Goal: Contribute content

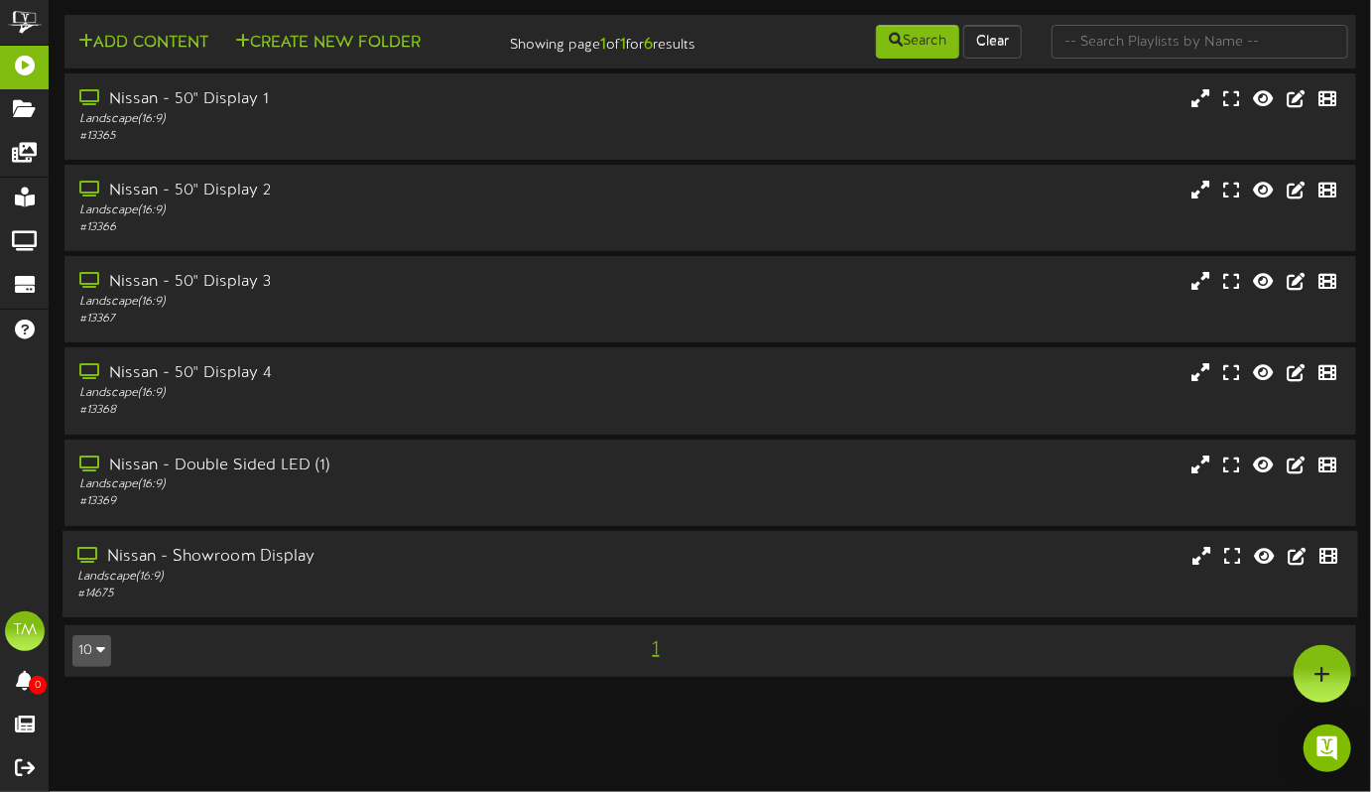
click at [229, 568] on div "Nissan - Showroom Display" at bounding box center [332, 557] width 510 height 23
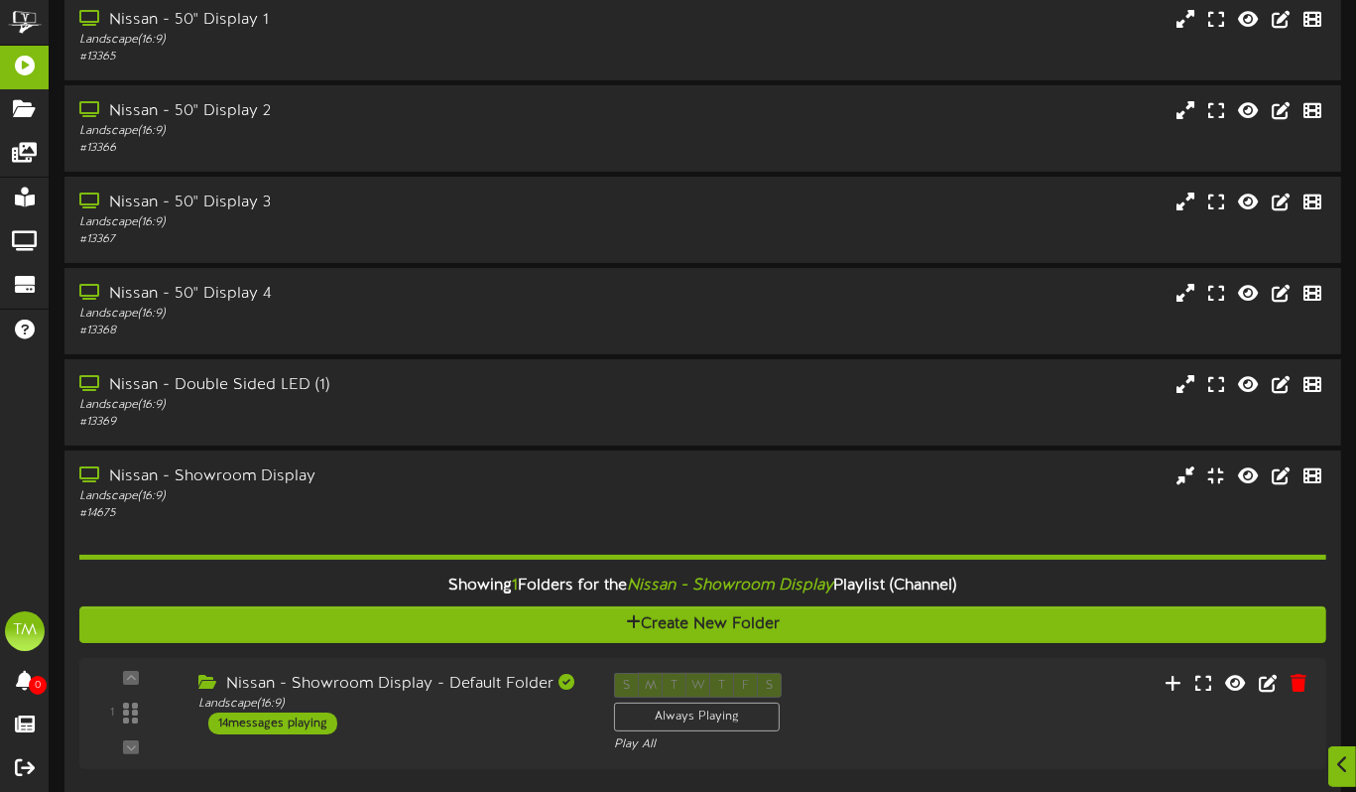
scroll to position [175, 0]
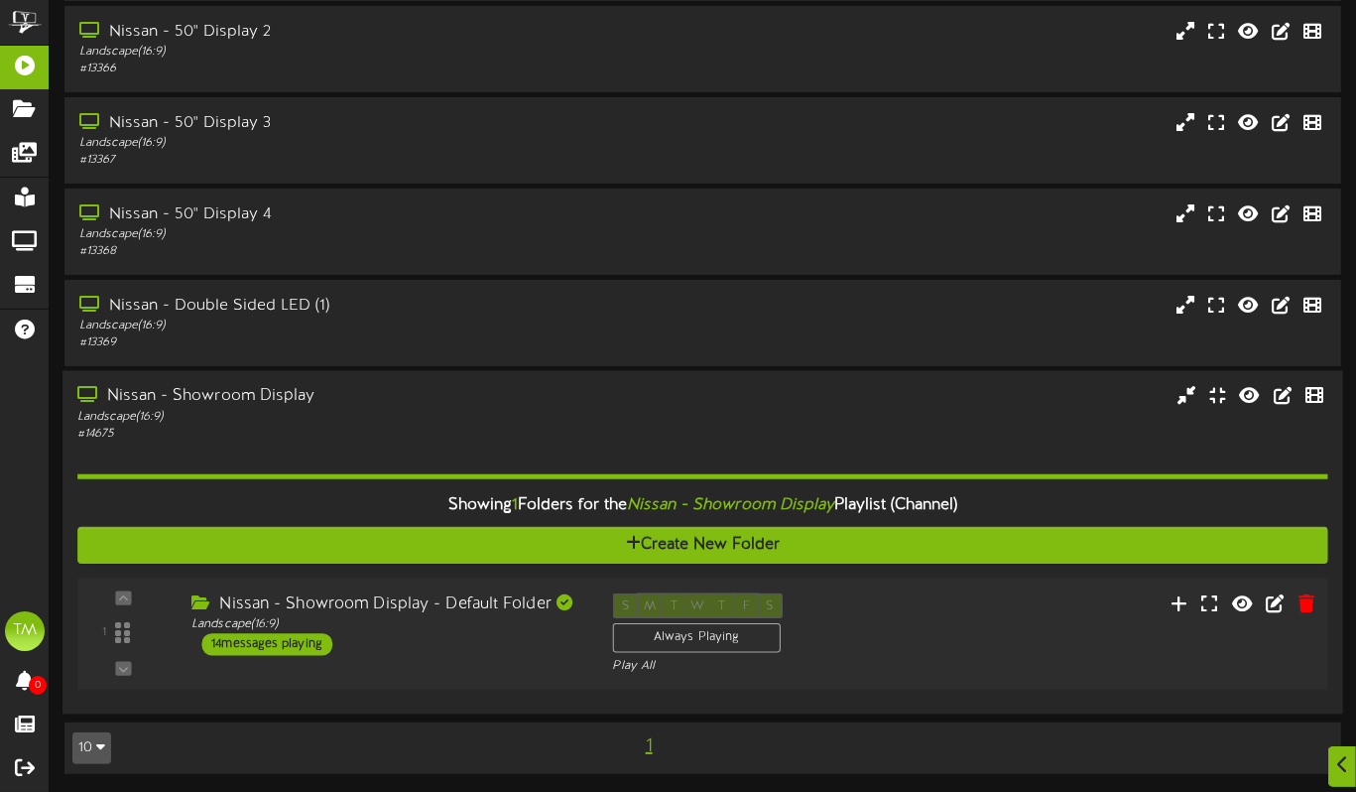
click at [310, 648] on div "14 messages playing" at bounding box center [266, 645] width 131 height 22
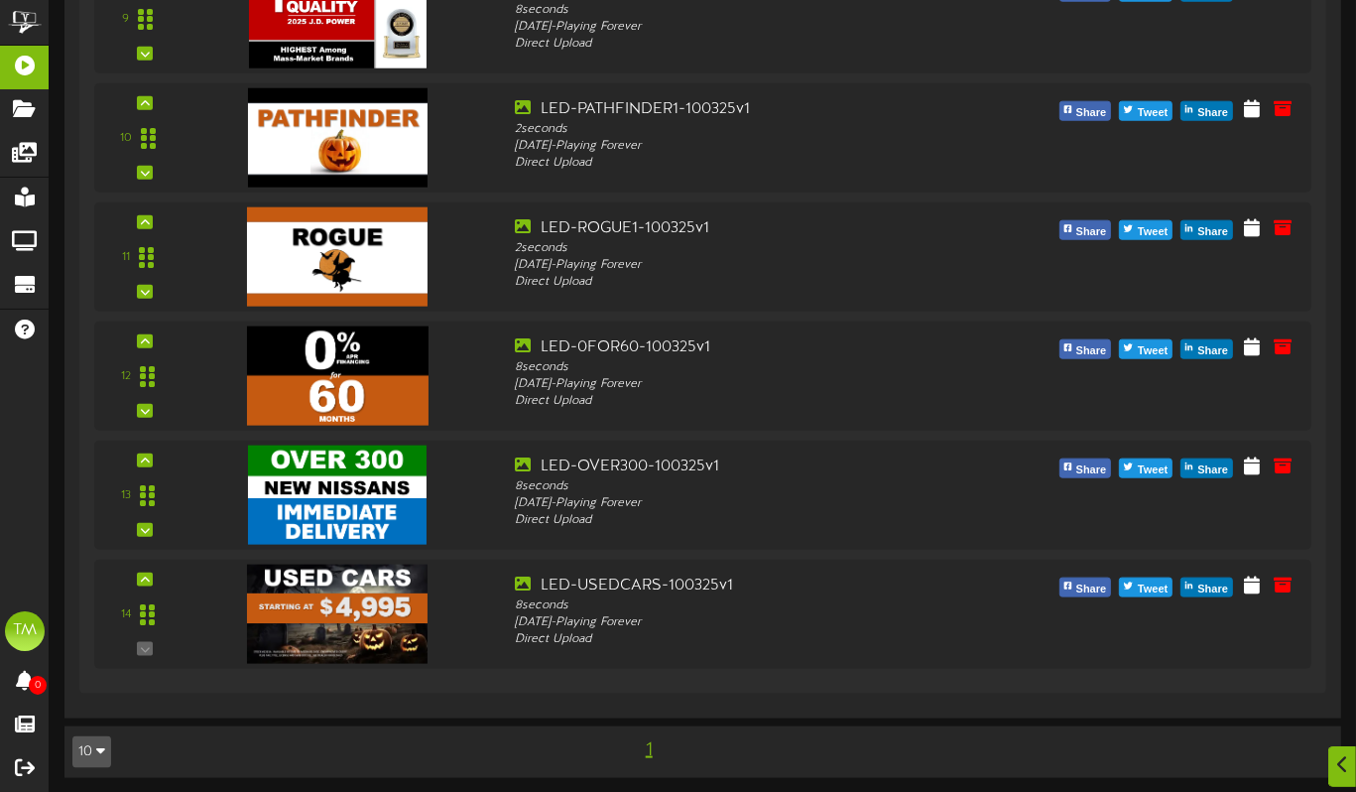
scroll to position [1964, 0]
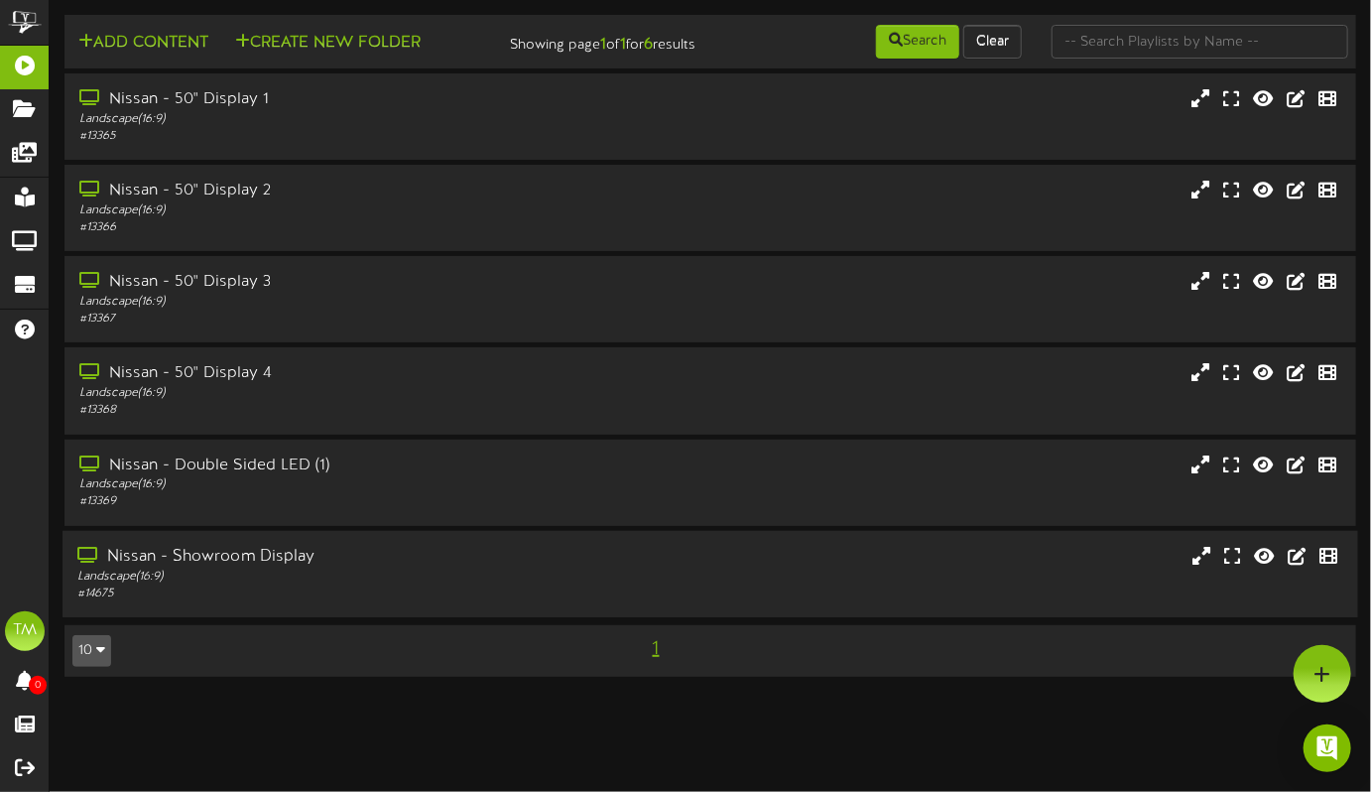
click at [212, 568] on div "Nissan - Showroom Display" at bounding box center [332, 557] width 510 height 23
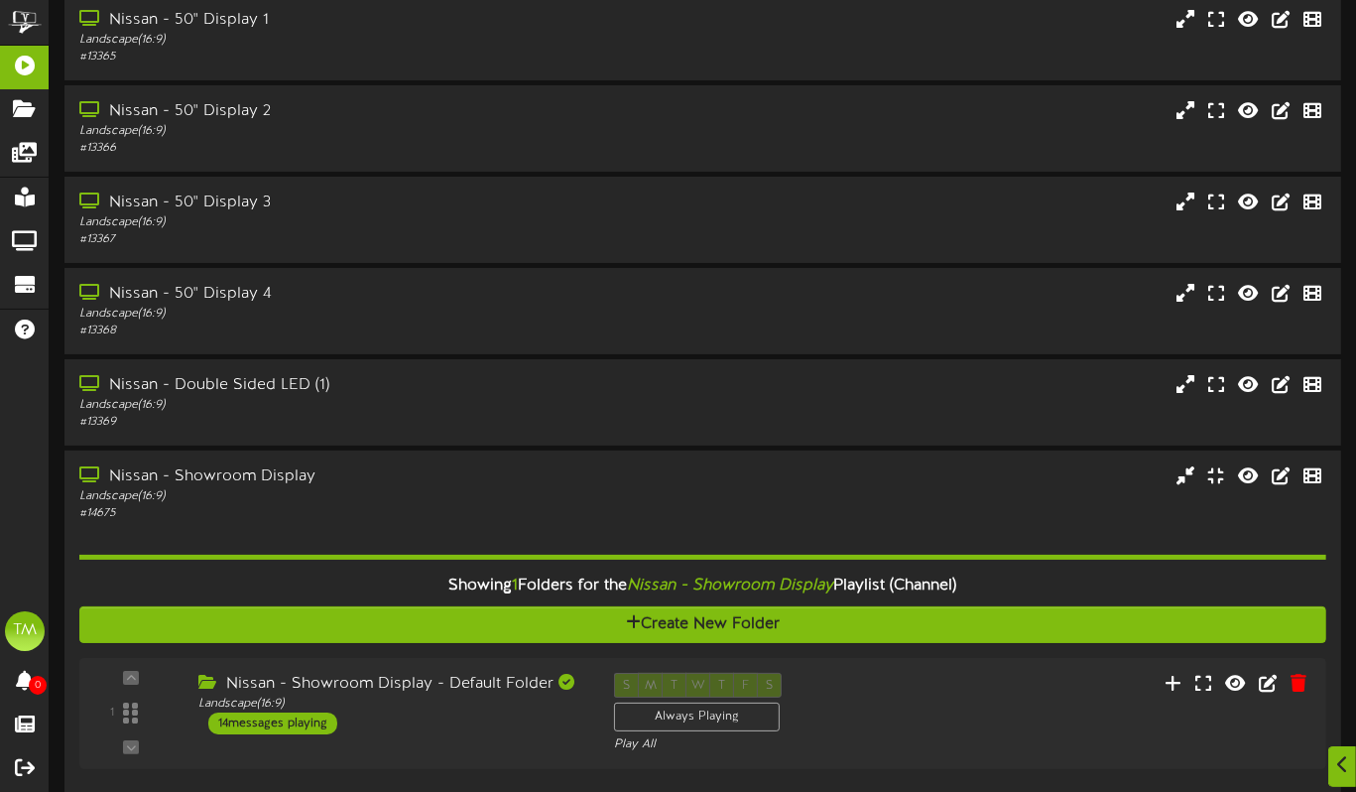
scroll to position [175, 0]
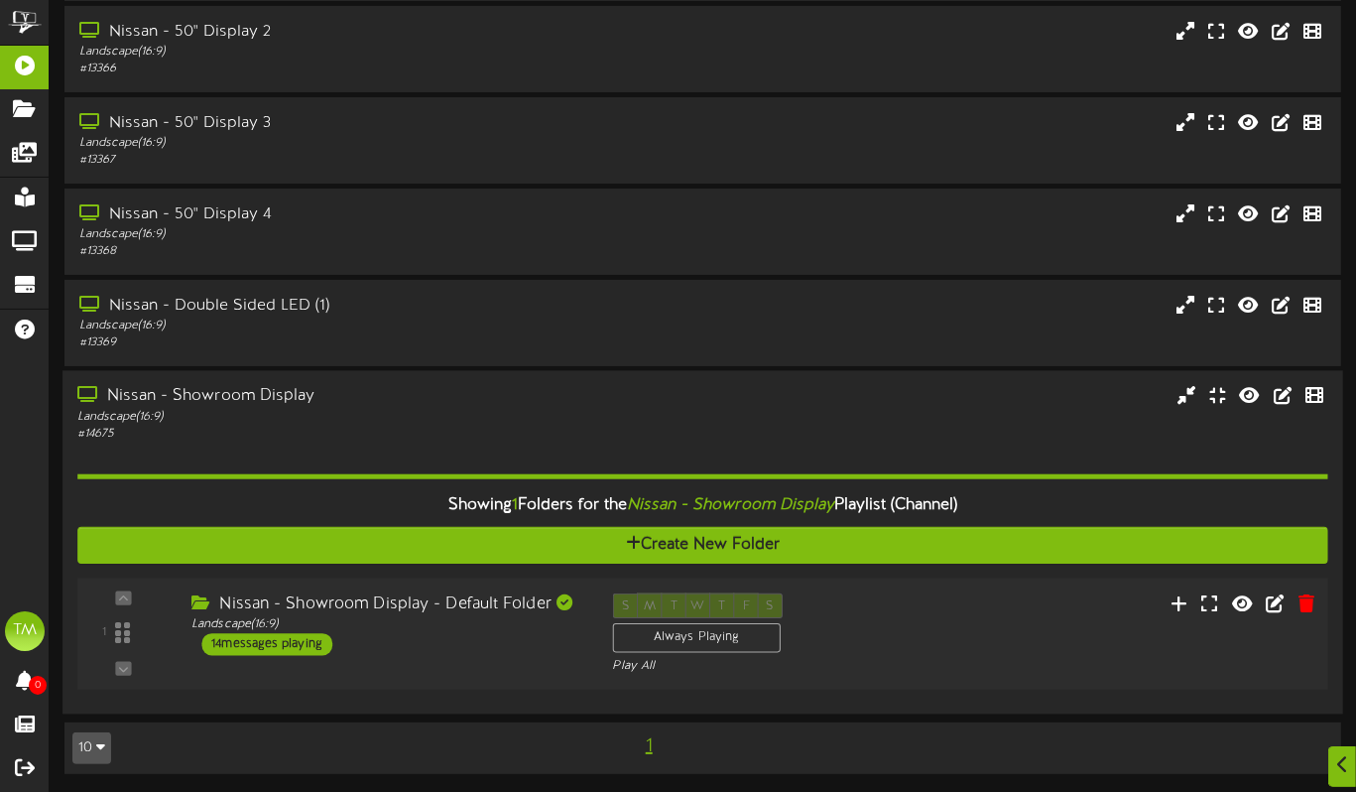
click at [303, 638] on div "14 messages playing" at bounding box center [266, 645] width 131 height 22
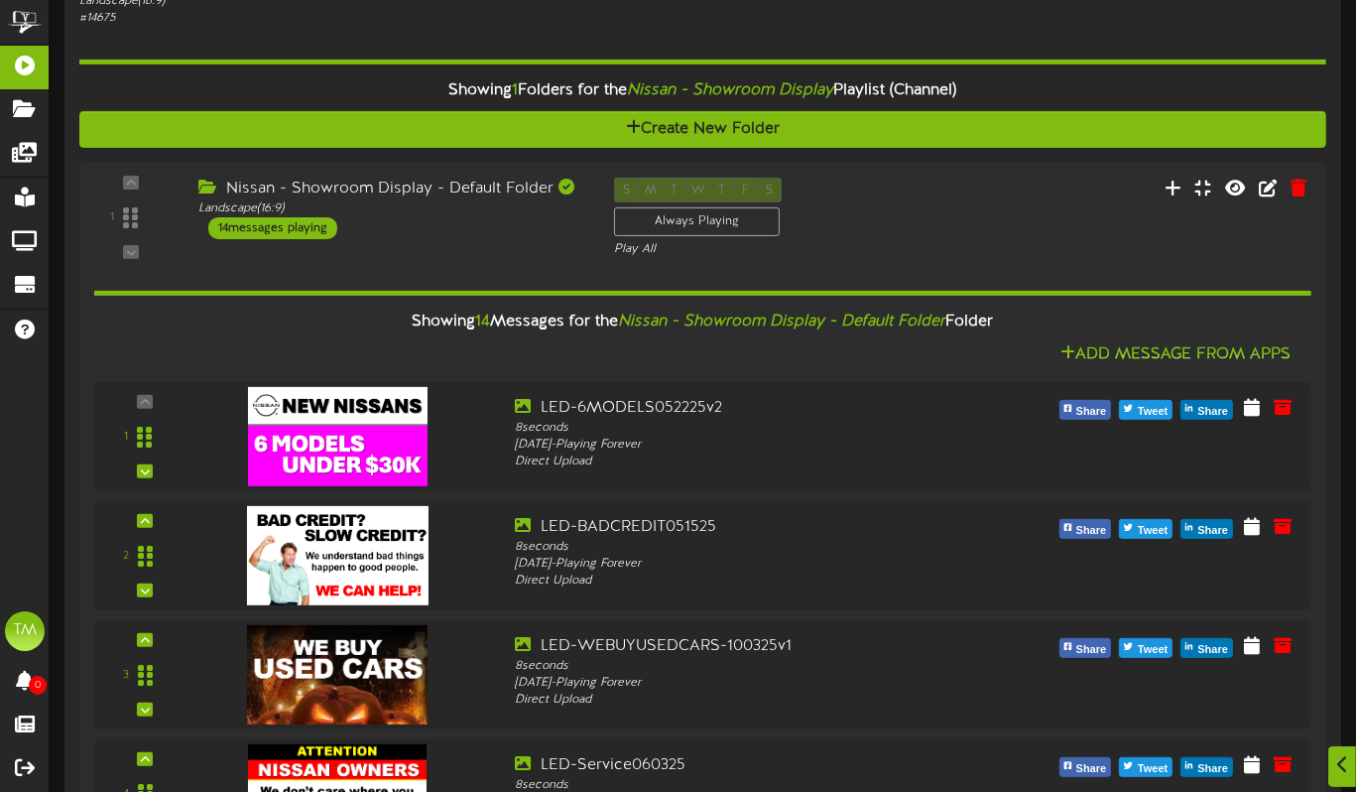
scroll to position [509, 0]
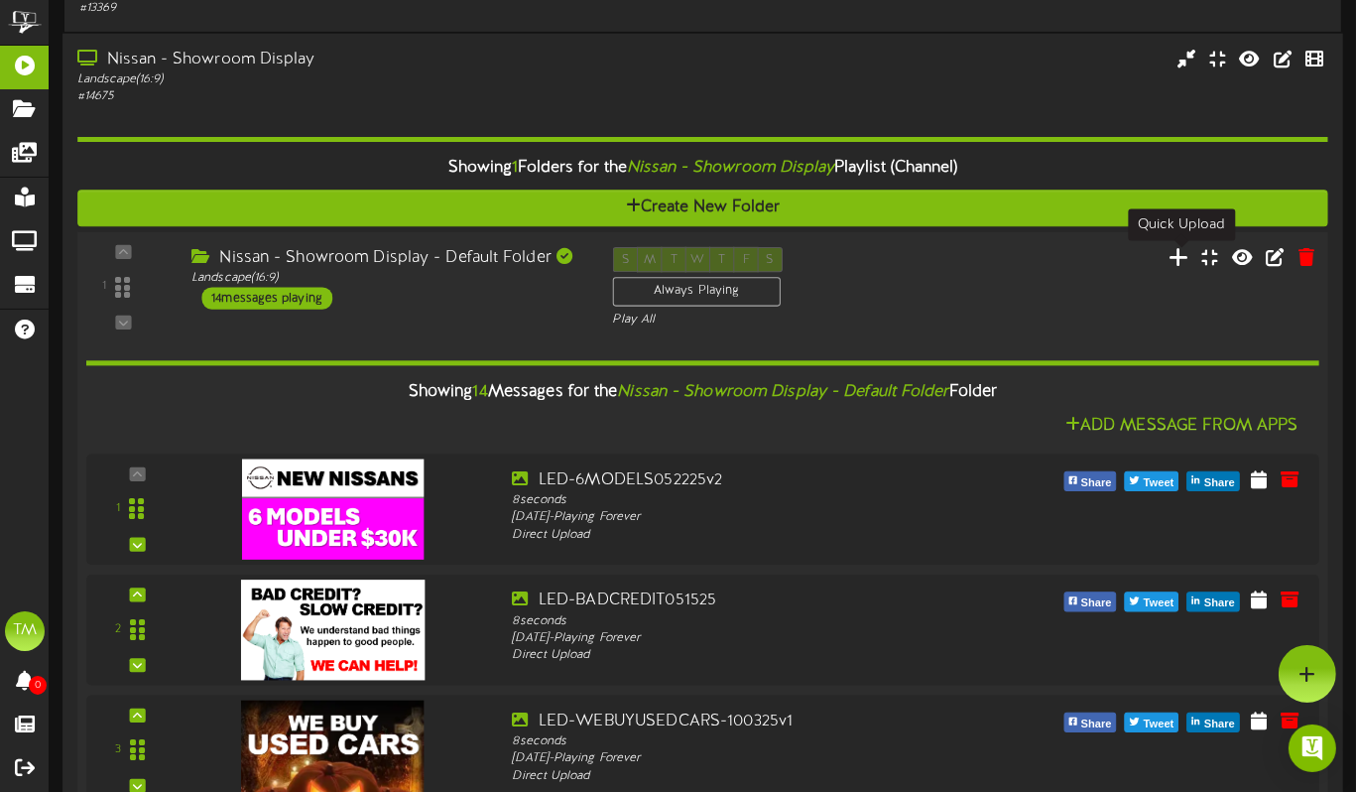
click at [1182, 258] on icon at bounding box center [1179, 257] width 21 height 22
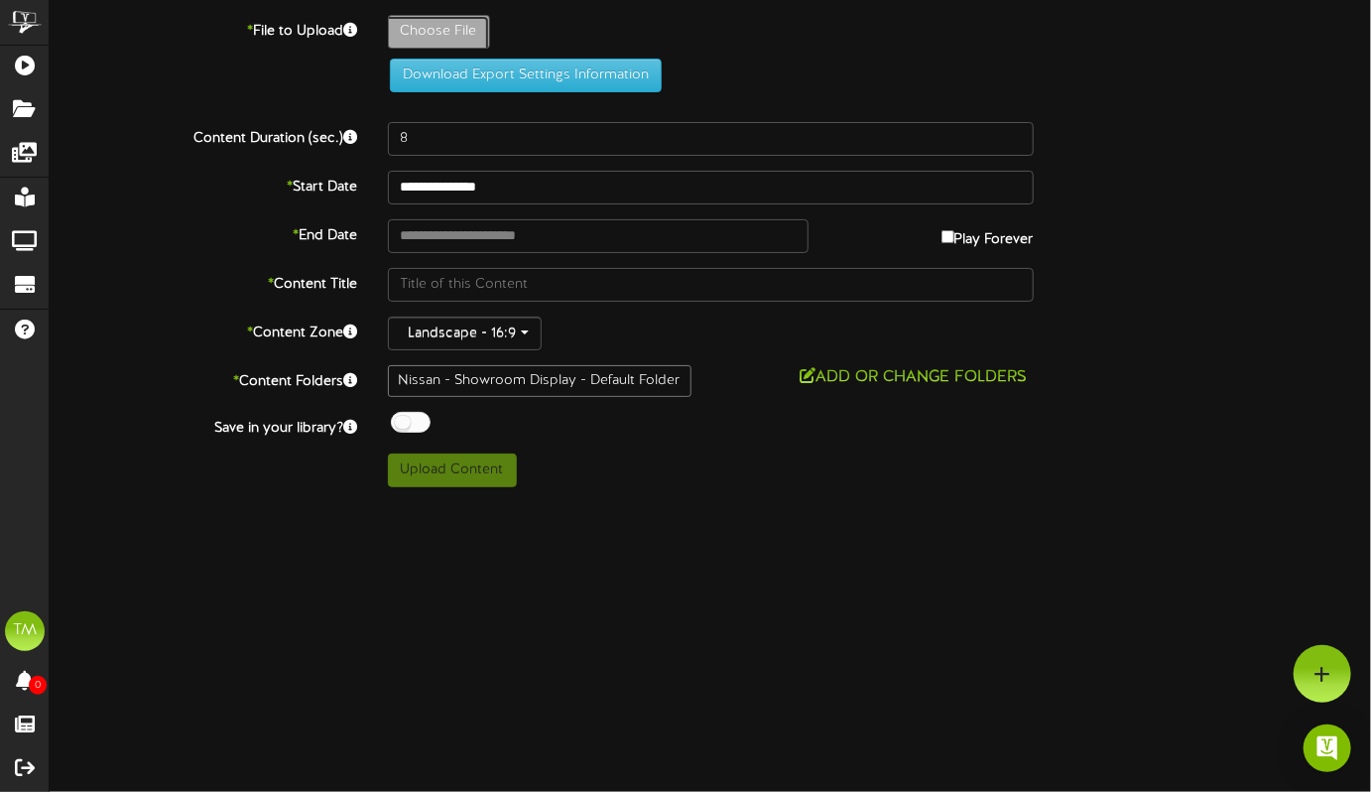
type input "**********"
type input "LED-PATHFINDER-100325v1"
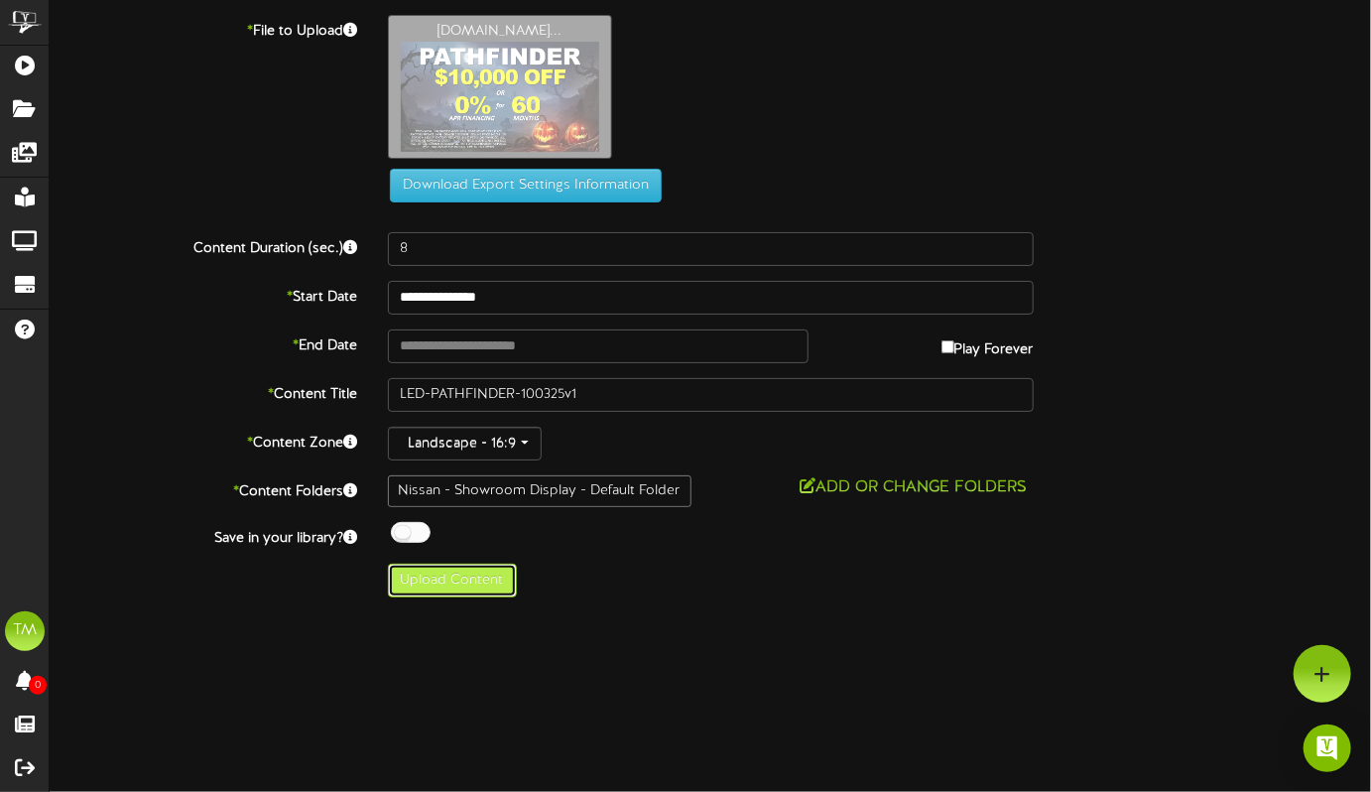
click at [467, 584] on button "Upload Content" at bounding box center [452, 580] width 129 height 34
type input "**********"
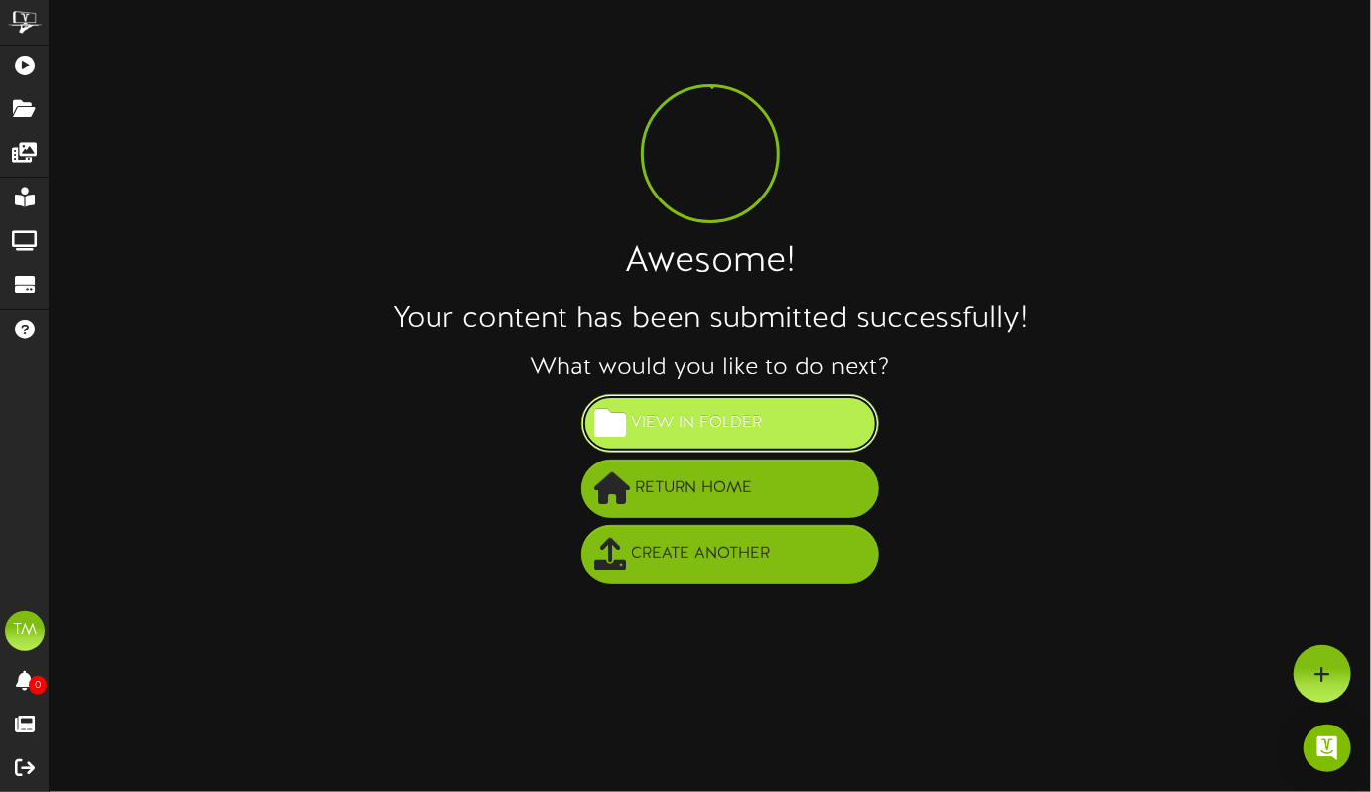
click at [771, 434] on button "View in Folder" at bounding box center [730, 423] width 298 height 59
